Goal: Information Seeking & Learning: Learn about a topic

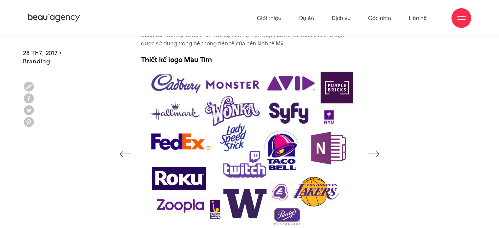
scroll to position [1821, 0]
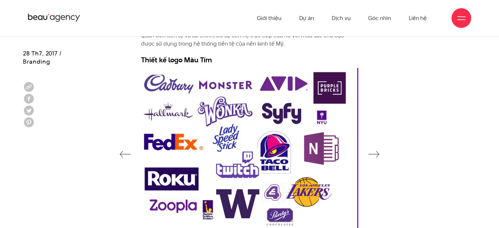
drag, startPoint x: 152, startPoint y: 141, endPoint x: 144, endPoint y: 142, distance: 7.6
click at [144, 142] on img at bounding box center [242, 149] width 216 height 162
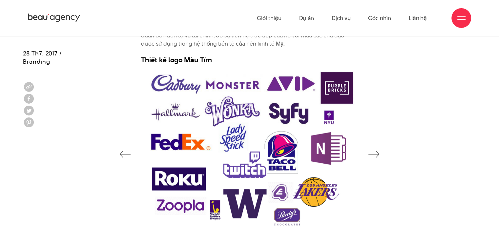
click at [373, 150] on button "button" at bounding box center [373, 153] width 11 height 10
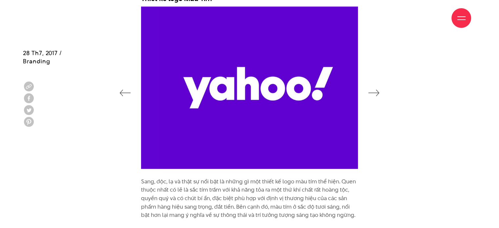
scroll to position [1882, 0]
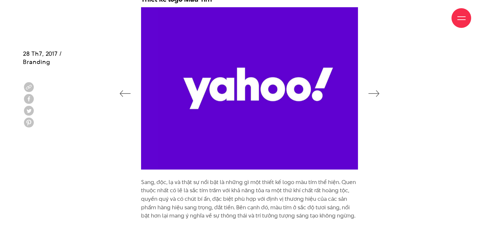
click at [371, 95] on icon "button" at bounding box center [373, 93] width 11 height 7
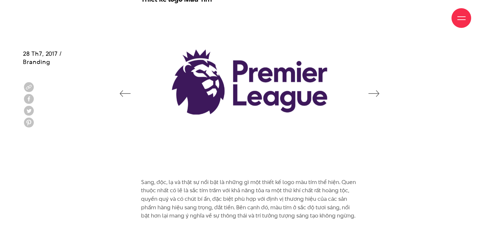
click at [371, 95] on icon "button" at bounding box center [373, 93] width 11 height 7
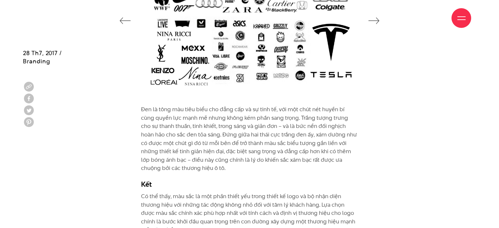
scroll to position [2402, 0]
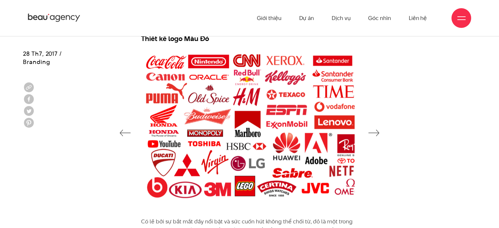
scroll to position [511, 0]
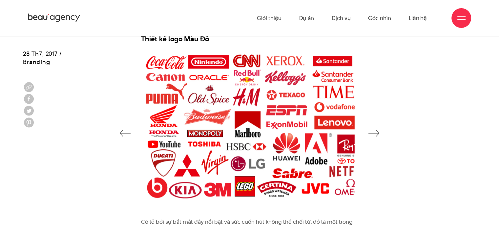
click at [372, 133] on icon "button" at bounding box center [373, 133] width 11 height 7
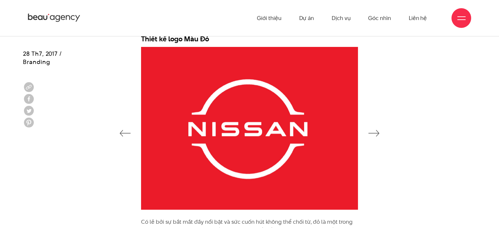
click at [372, 133] on icon "button" at bounding box center [373, 133] width 11 height 7
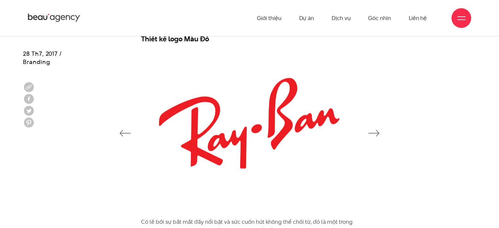
click at [372, 133] on icon "button" at bounding box center [373, 133] width 11 height 7
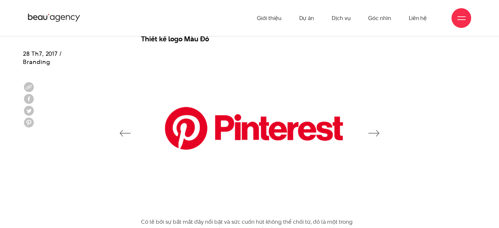
click at [372, 133] on icon "button" at bounding box center [373, 133] width 11 height 7
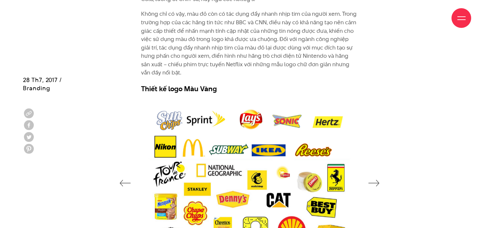
scroll to position [889, 0]
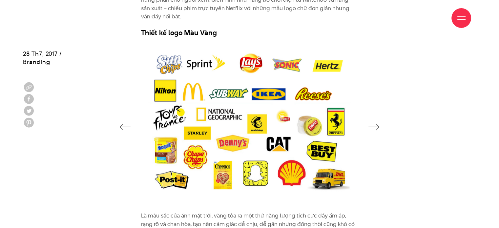
click at [371, 131] on button "button" at bounding box center [373, 126] width 11 height 10
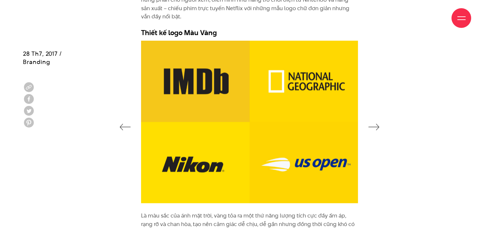
click at [371, 131] on button "button" at bounding box center [373, 126] width 11 height 10
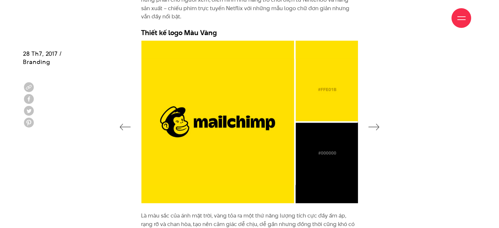
click at [371, 131] on button "button" at bounding box center [373, 126] width 11 height 10
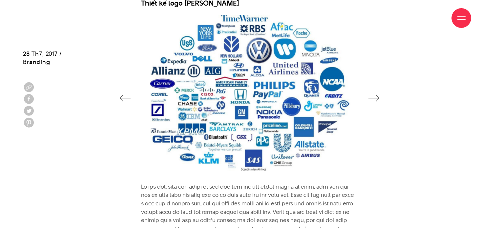
scroll to position [1233, 0]
click at [374, 99] on icon "button" at bounding box center [373, 98] width 11 height 7
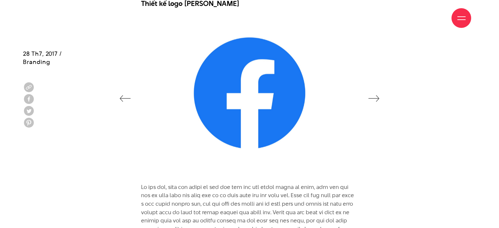
click at [374, 99] on icon "button" at bounding box center [373, 98] width 11 height 7
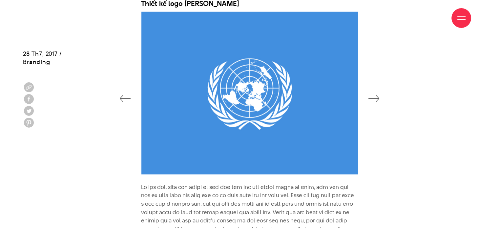
click at [374, 99] on icon "button" at bounding box center [373, 98] width 11 height 7
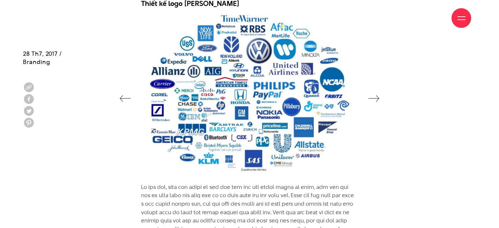
click at [374, 99] on icon "button" at bounding box center [373, 98] width 11 height 7
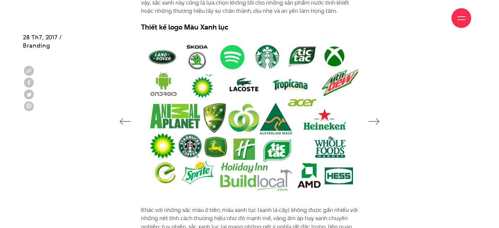
scroll to position [1536, 0]
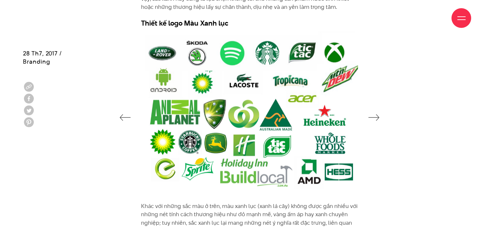
click at [382, 118] on div at bounding box center [249, 116] width 453 height 171
click at [377, 116] on icon "button" at bounding box center [373, 117] width 11 height 7
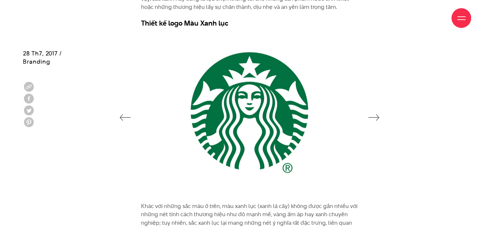
click at [377, 116] on icon "button" at bounding box center [373, 117] width 11 height 7
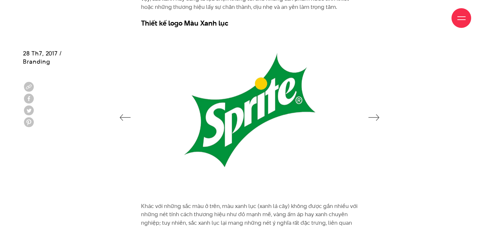
click at [377, 116] on icon "button" at bounding box center [373, 117] width 11 height 7
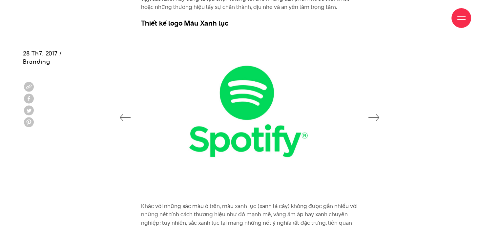
click at [377, 116] on icon "button" at bounding box center [373, 117] width 11 height 7
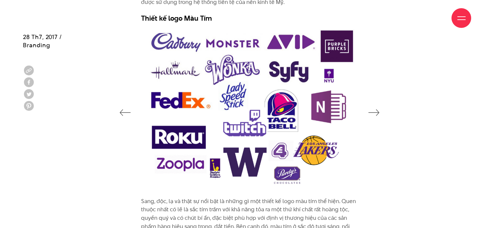
scroll to position [1863, 0]
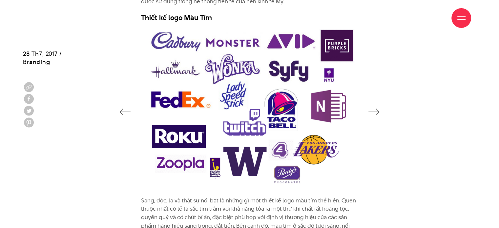
click at [374, 106] on button "button" at bounding box center [373, 111] width 11 height 10
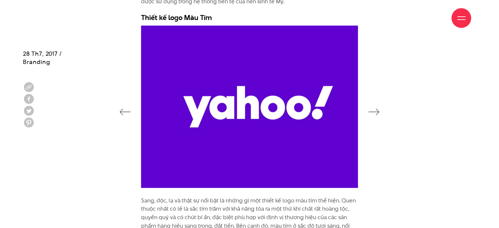
click at [374, 106] on button "button" at bounding box center [373, 111] width 11 height 10
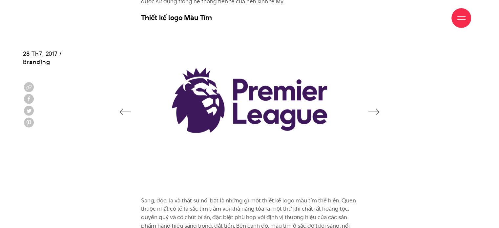
click at [374, 106] on button "button" at bounding box center [373, 111] width 11 height 10
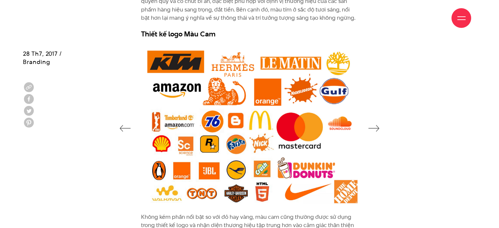
scroll to position [2080, 0]
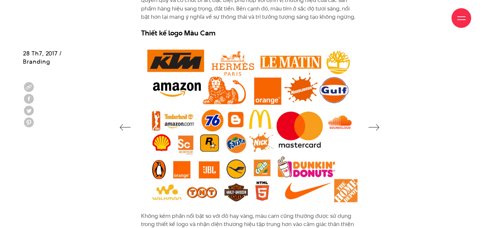
click at [376, 122] on button "button" at bounding box center [373, 126] width 11 height 10
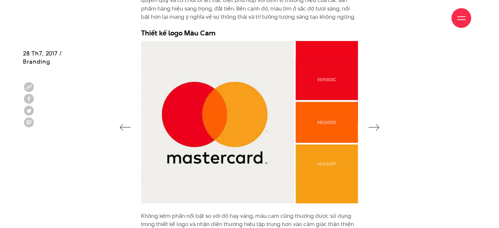
click at [376, 122] on button "button" at bounding box center [373, 126] width 11 height 10
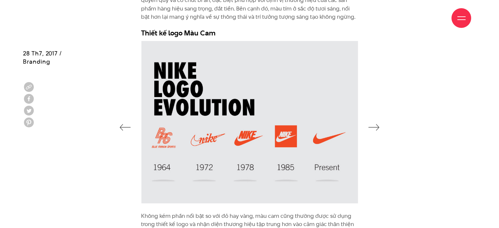
click at [376, 122] on button "button" at bounding box center [373, 126] width 11 height 10
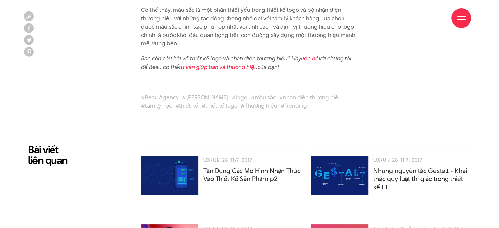
scroll to position [2630, 0]
